Goal: Transaction & Acquisition: Purchase product/service

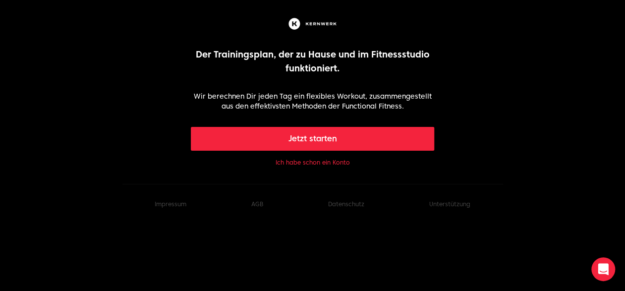
click at [318, 162] on font "Ich habe schon ein Konto" at bounding box center [312, 162] width 74 height 7
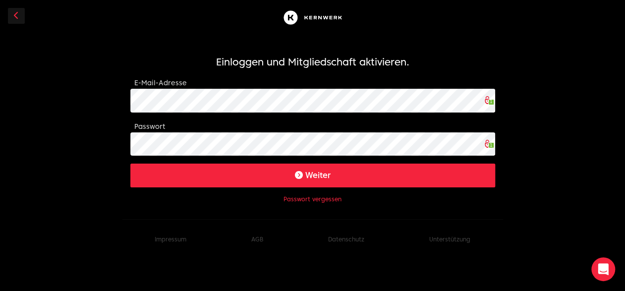
click at [310, 177] on font "Weiter" at bounding box center [317, 174] width 25 height 9
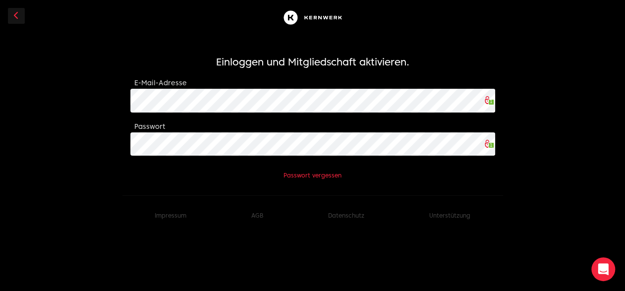
click at [489, 144] on icon at bounding box center [489, 144] width 8 height 8
click at [303, 174] on font "Passwort vergessen" at bounding box center [312, 174] width 58 height 7
click at [295, 177] on font "Passwort vergessen" at bounding box center [312, 174] width 58 height 7
click at [303, 175] on font "Passwort vergessen" at bounding box center [312, 174] width 58 height 7
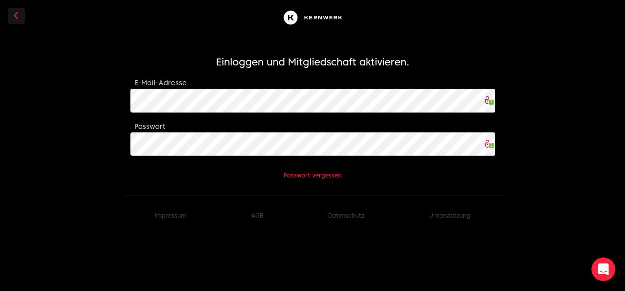
click at [296, 175] on font "Passwort vergessen" at bounding box center [312, 174] width 58 height 7
click at [15, 16] on icon at bounding box center [16, 15] width 5 height 8
click at [14, 15] on icon at bounding box center [16, 15] width 5 height 8
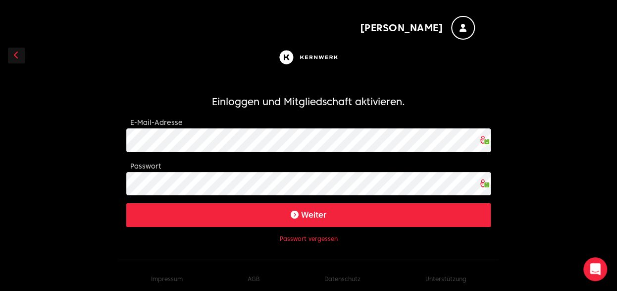
click at [312, 215] on font "Weiter" at bounding box center [313, 214] width 25 height 9
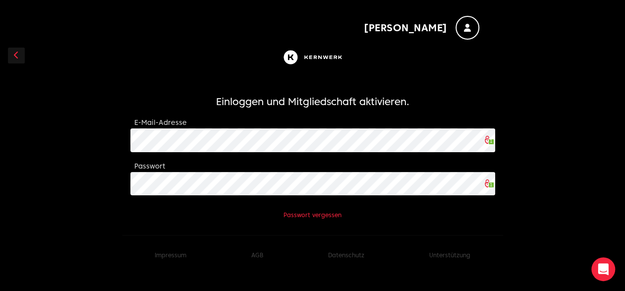
click at [298, 216] on font "Passwort vergessen" at bounding box center [312, 214] width 58 height 7
click at [297, 215] on font "Passwort vergessen" at bounding box center [312, 214] width 58 height 7
click at [465, 26] on icon "button" at bounding box center [467, 28] width 7 height 8
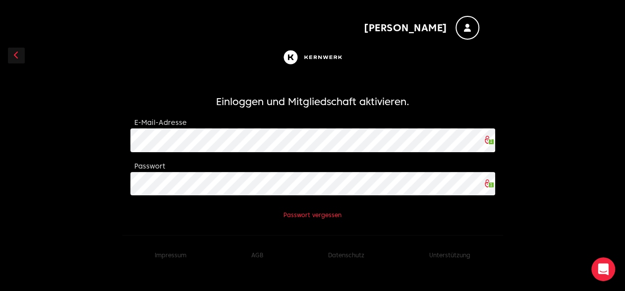
click at [436, 28] on font "[PERSON_NAME]" at bounding box center [406, 28] width 84 height 12
click at [316, 216] on font "Passwort vergessen" at bounding box center [312, 214] width 58 height 7
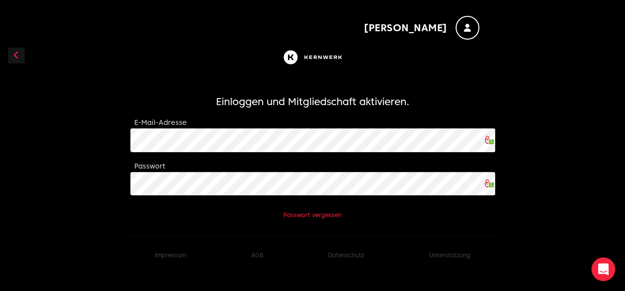
click at [292, 215] on font "Passwort vergessen" at bounding box center [312, 214] width 58 height 7
click at [15, 55] on icon at bounding box center [16, 55] width 5 height 8
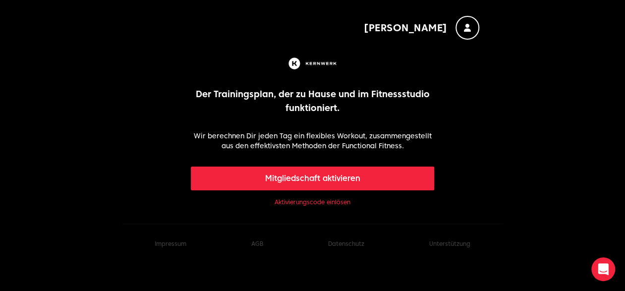
click at [316, 176] on font "Mitgliedschaft aktivieren" at bounding box center [312, 177] width 95 height 9
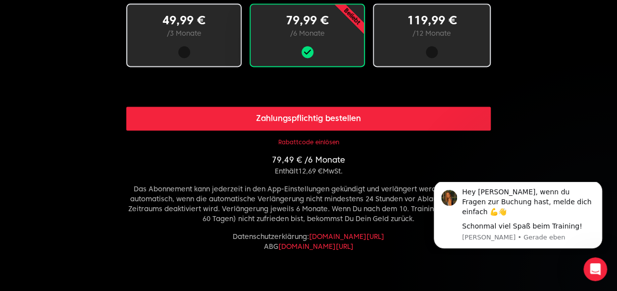
click at [297, 143] on font "Rabattcode einlösen" at bounding box center [308, 141] width 61 height 7
click at [297, 155] on font "79,49 €" at bounding box center [287, 159] width 30 height 9
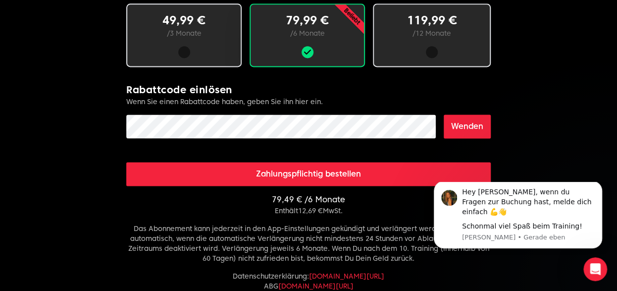
click at [423, 32] on font "12 Monate" at bounding box center [434, 33] width 36 height 8
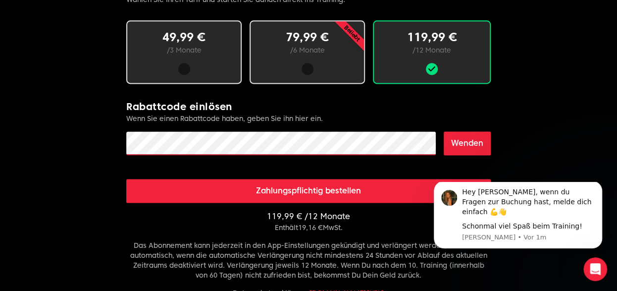
scroll to position [694, 0]
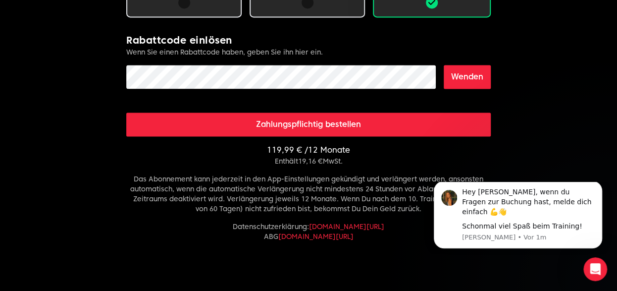
click at [468, 72] on font "Wenden" at bounding box center [467, 76] width 32 height 9
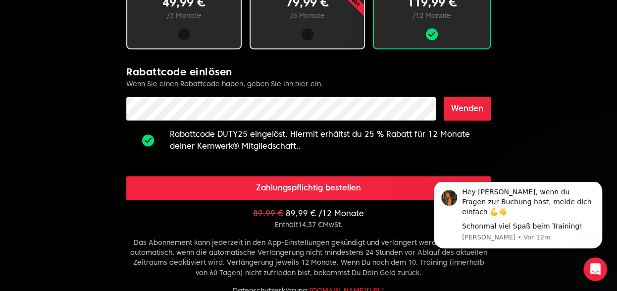
scroll to position [645, 0]
